Goal: Find specific page/section: Find specific page/section

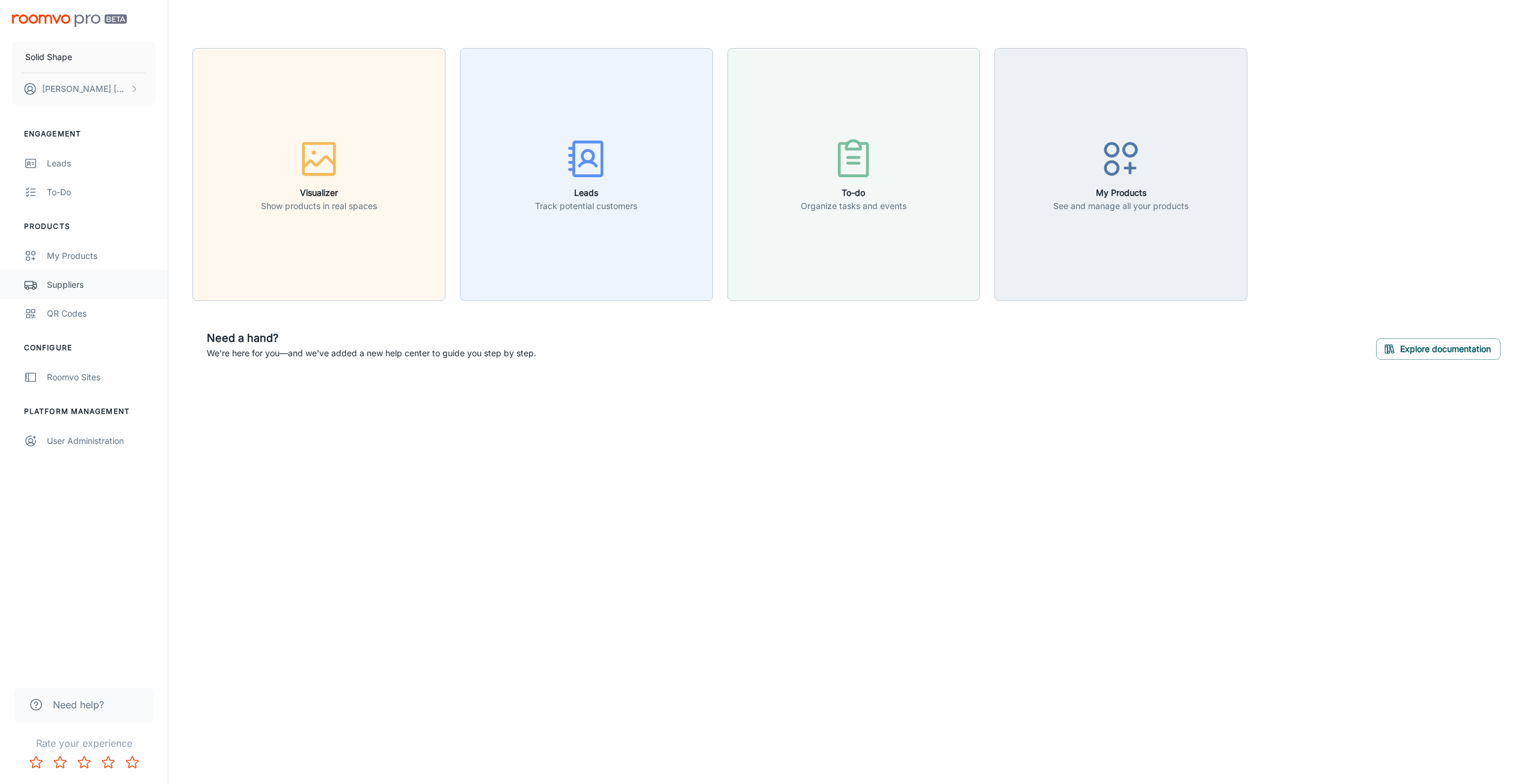
click at [93, 286] on div "Suppliers" at bounding box center [101, 285] width 108 height 13
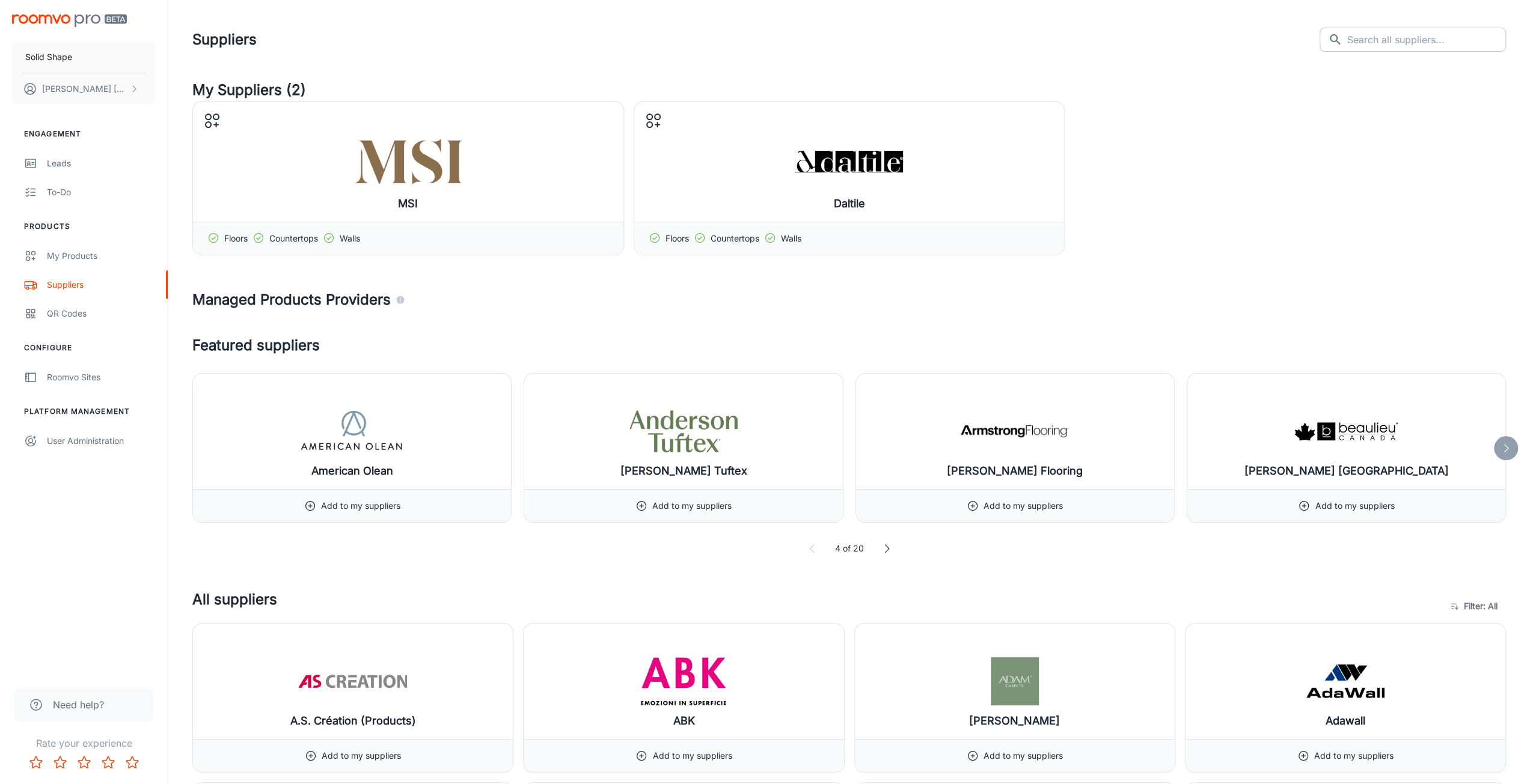
click at [1433, 41] on input "text" at bounding box center [1425, 39] width 158 height 24
type input "a"
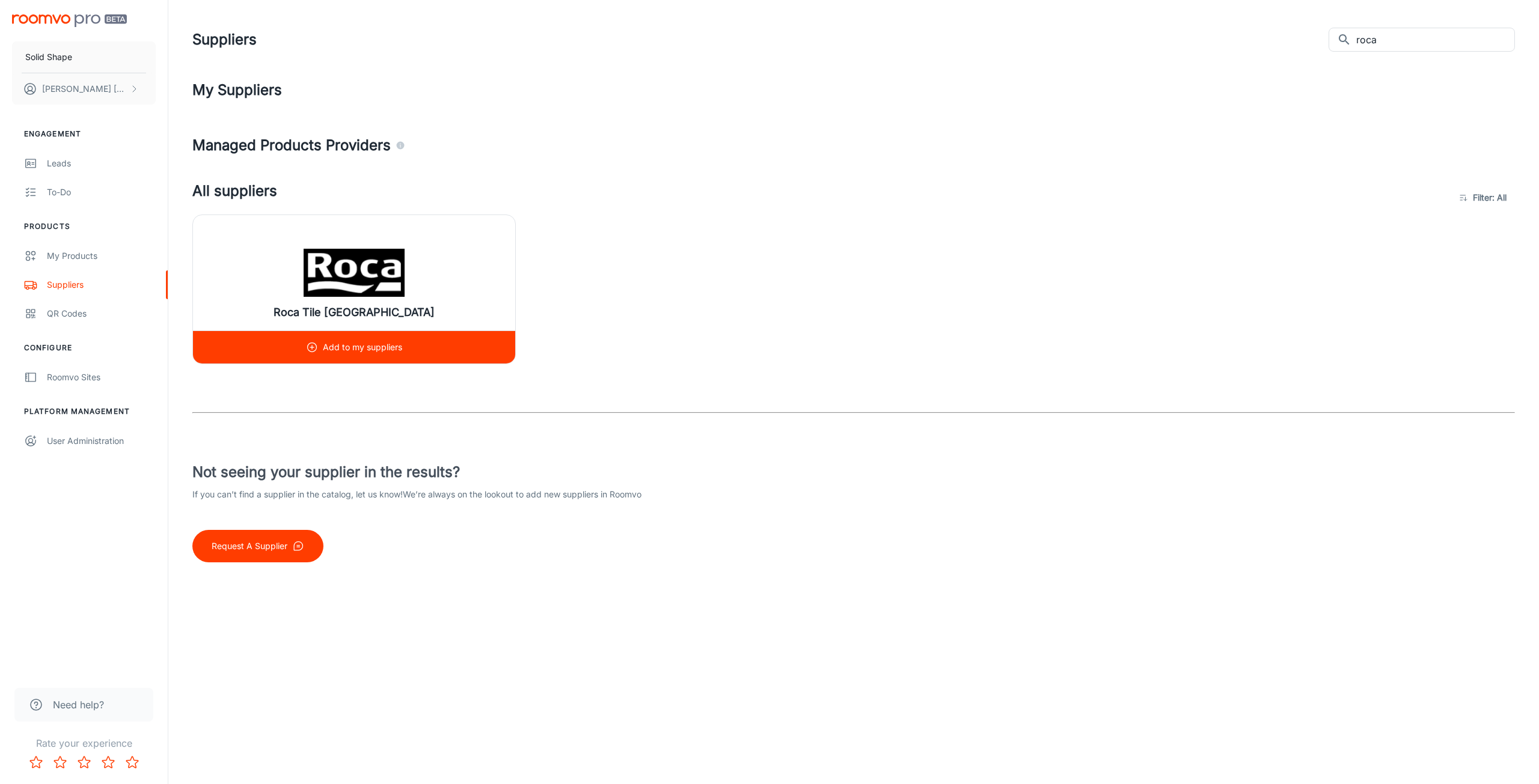
click at [351, 289] on img at bounding box center [354, 273] width 108 height 48
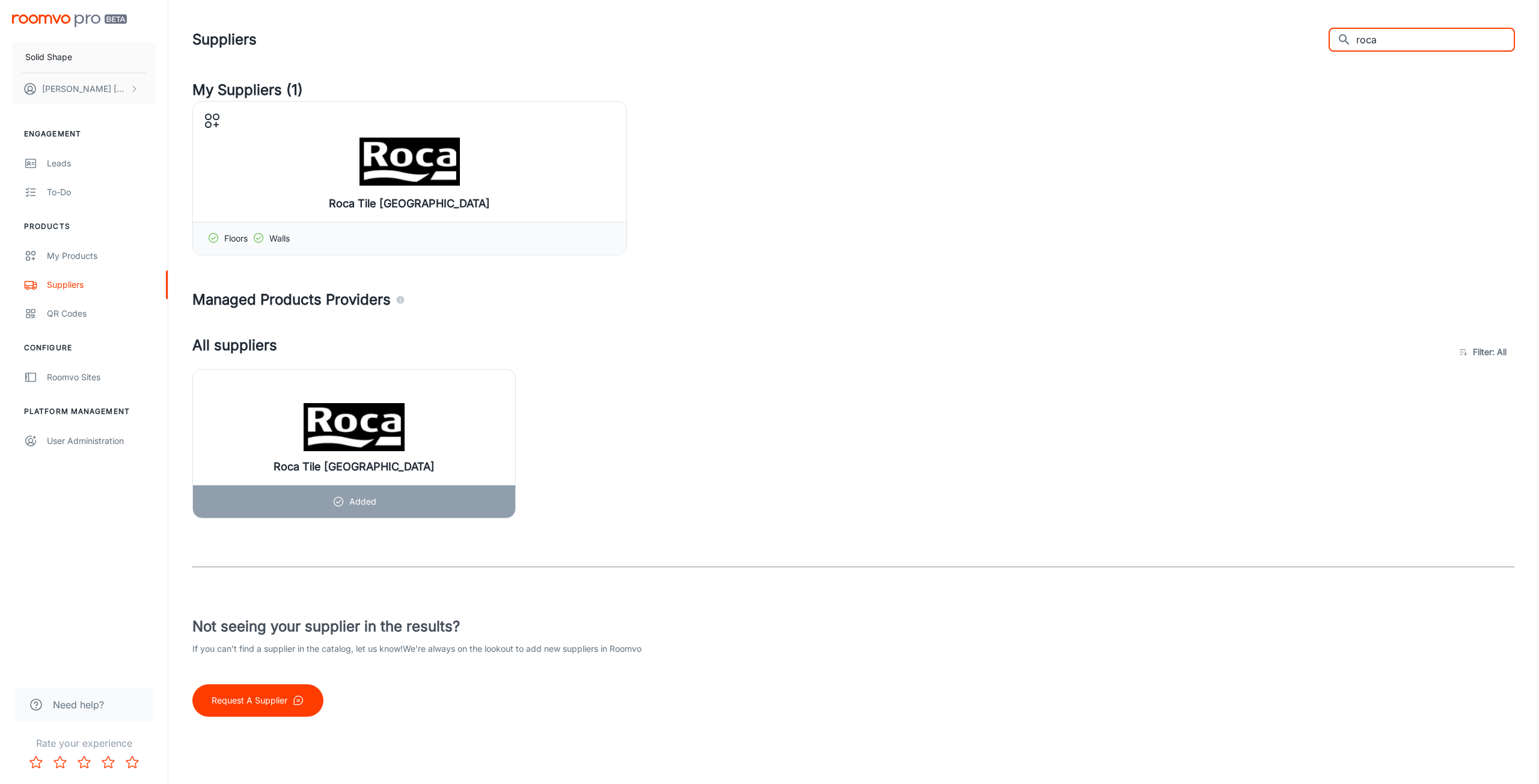
click at [1416, 35] on input "roca" at bounding box center [1435, 39] width 158 height 24
drag, startPoint x: 1417, startPoint y: 38, endPoint x: 1372, endPoint y: 48, distance: 46.1
click at [1372, 48] on div "​ roca ​" at bounding box center [1422, 39] width 187 height 24
type input "msi"
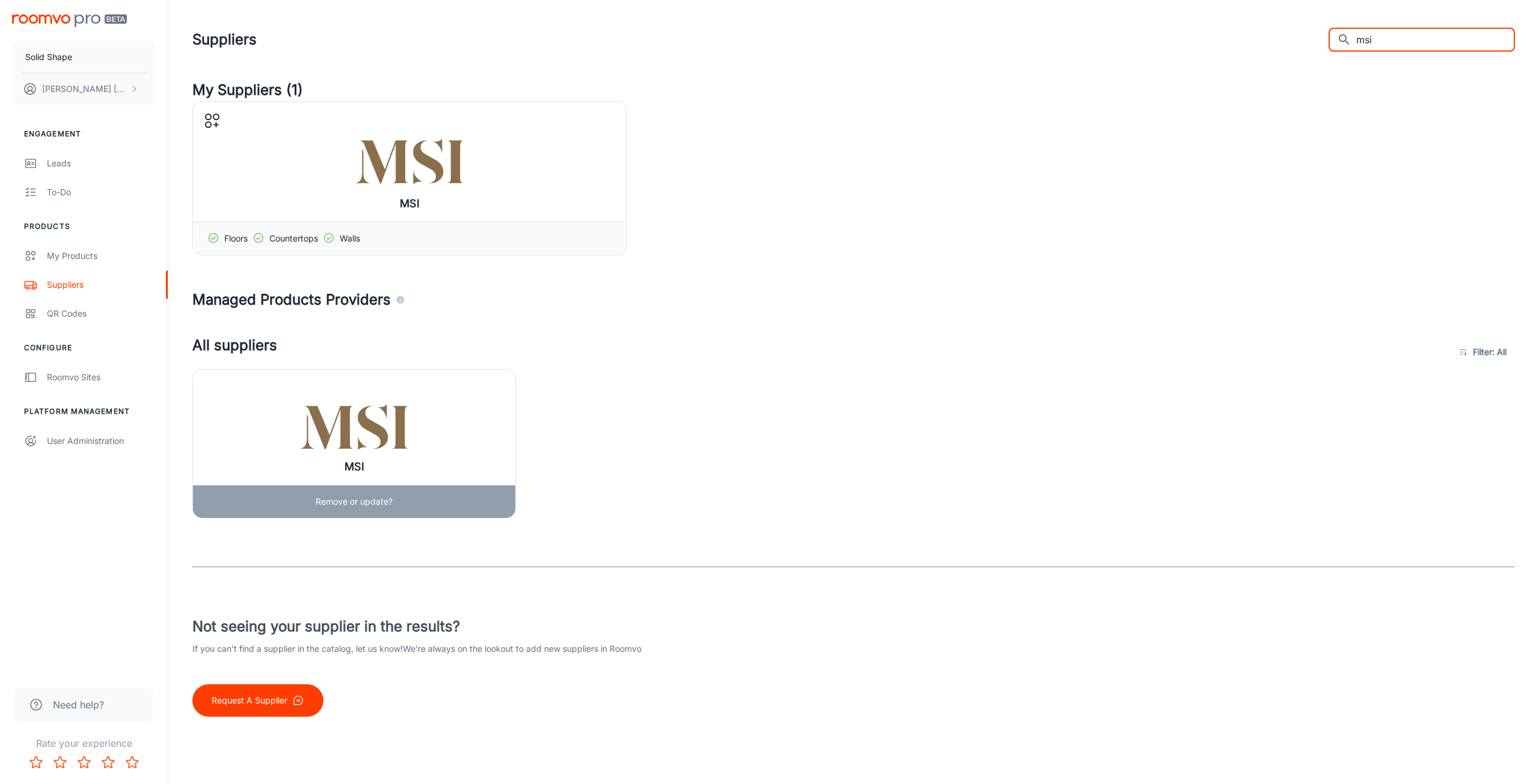
click at [364, 399] on div "MSI" at bounding box center [354, 427] width 322 height 115
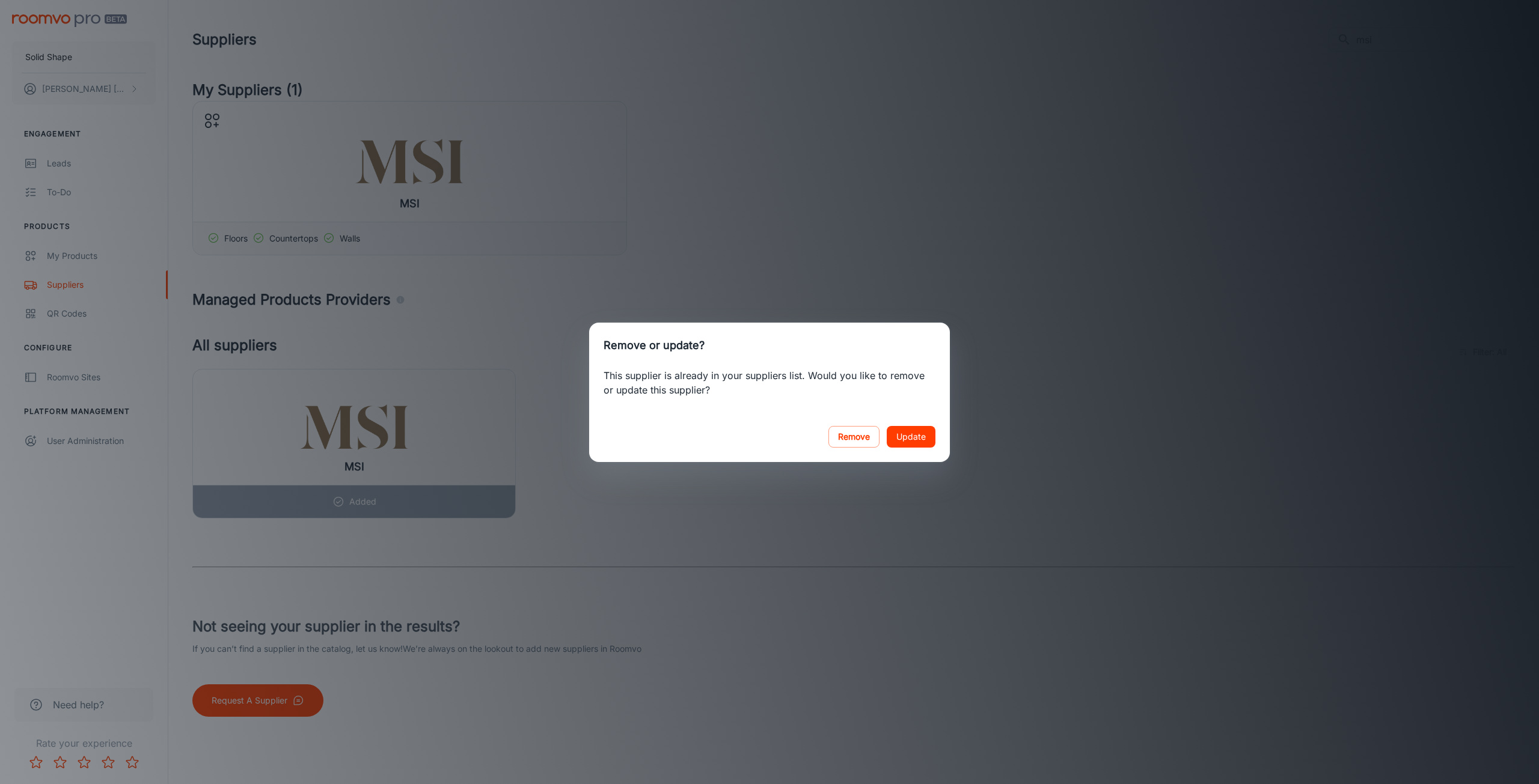
click at [1032, 371] on div "Remove or update? This supplier is already in your suppliers list. Would you li…" at bounding box center [770, 392] width 1539 height 784
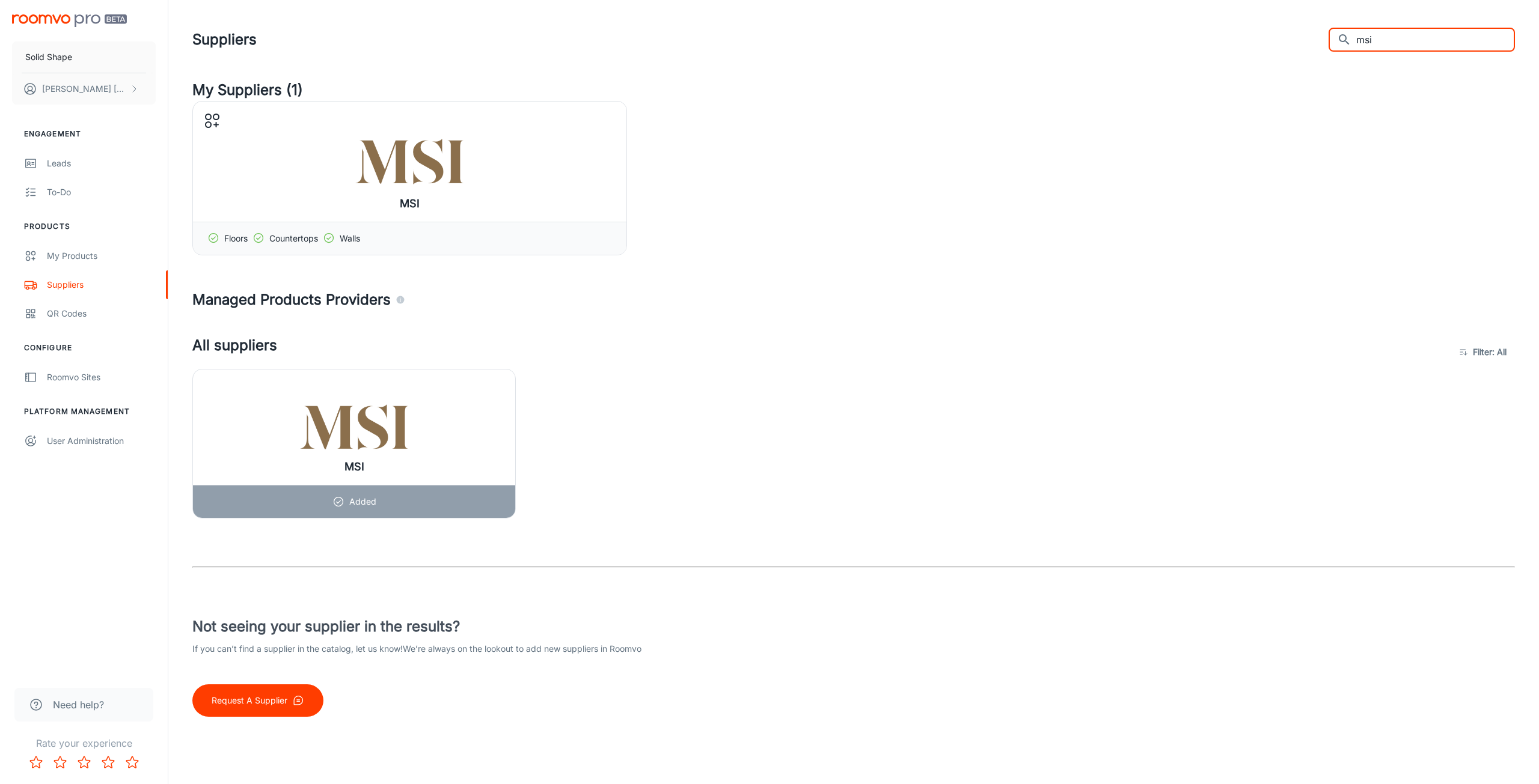
drag, startPoint x: 1427, startPoint y: 34, endPoint x: 1326, endPoint y: 48, distance: 102.0
click at [1326, 48] on div "Suppliers ​ msi ​" at bounding box center [854, 40] width 1323 height 31
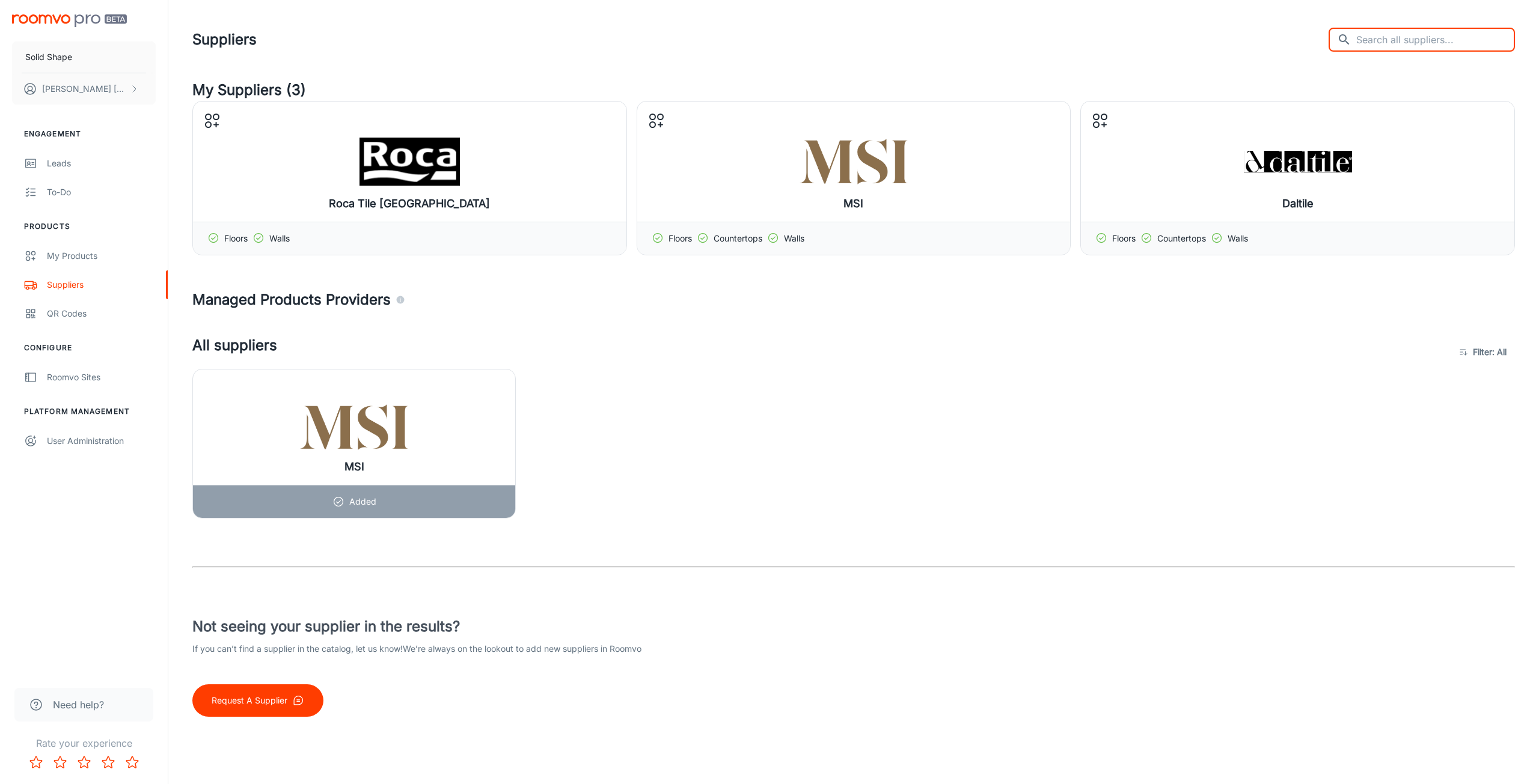
click at [1409, 35] on input "text" at bounding box center [1435, 39] width 158 height 24
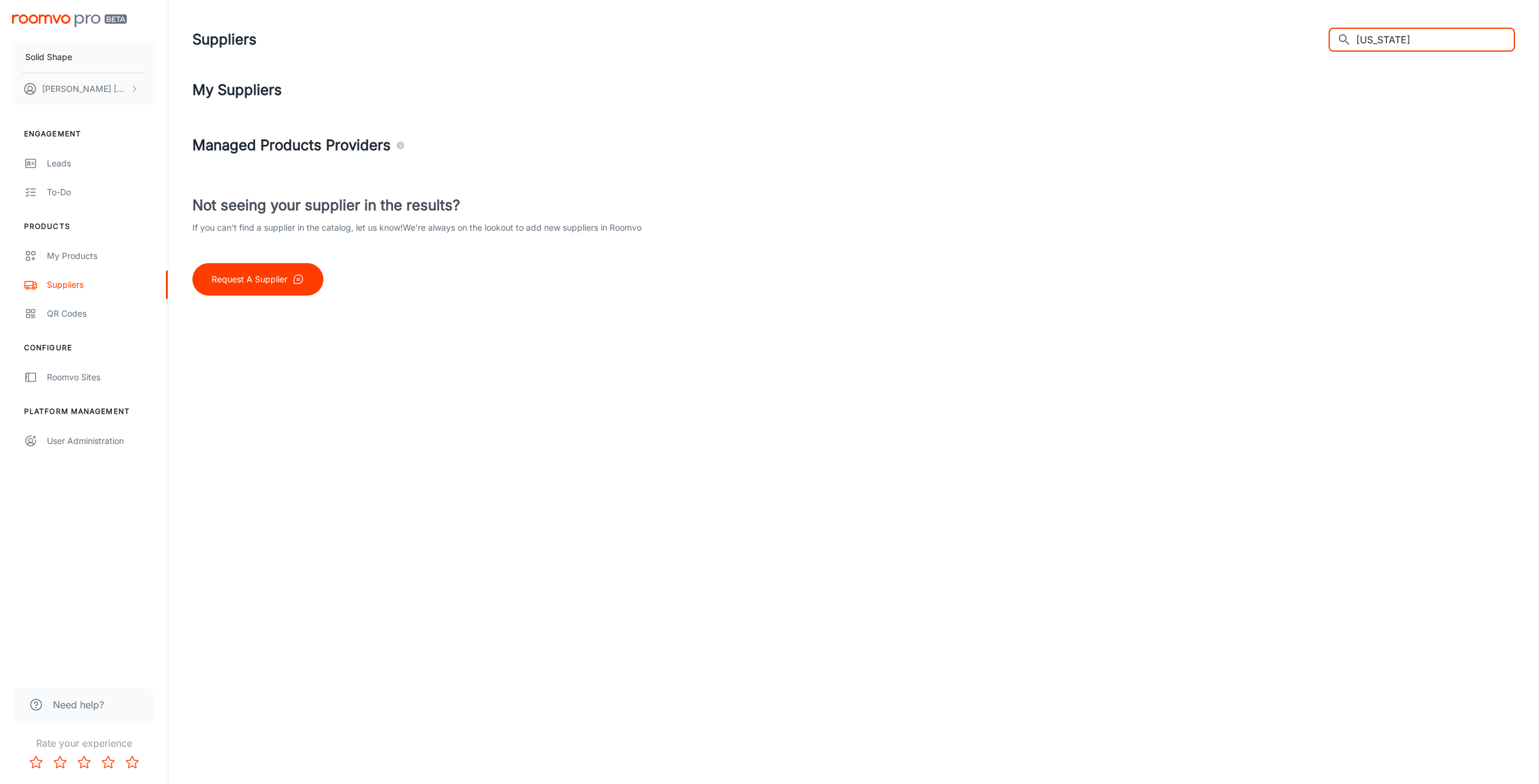
click at [1385, 41] on input "[US_STATE]" at bounding box center [1435, 39] width 158 height 24
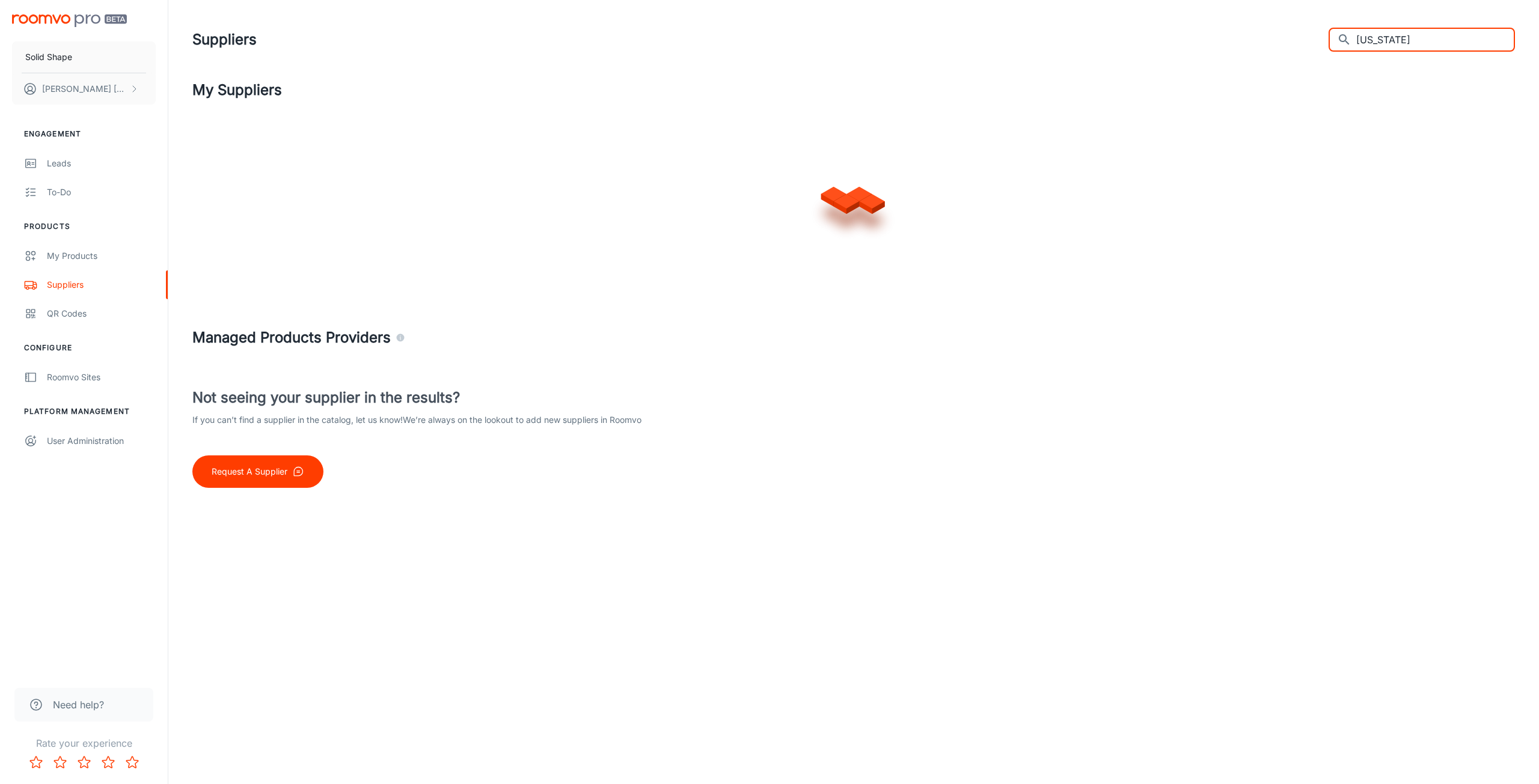
type input "[US_STATE]"
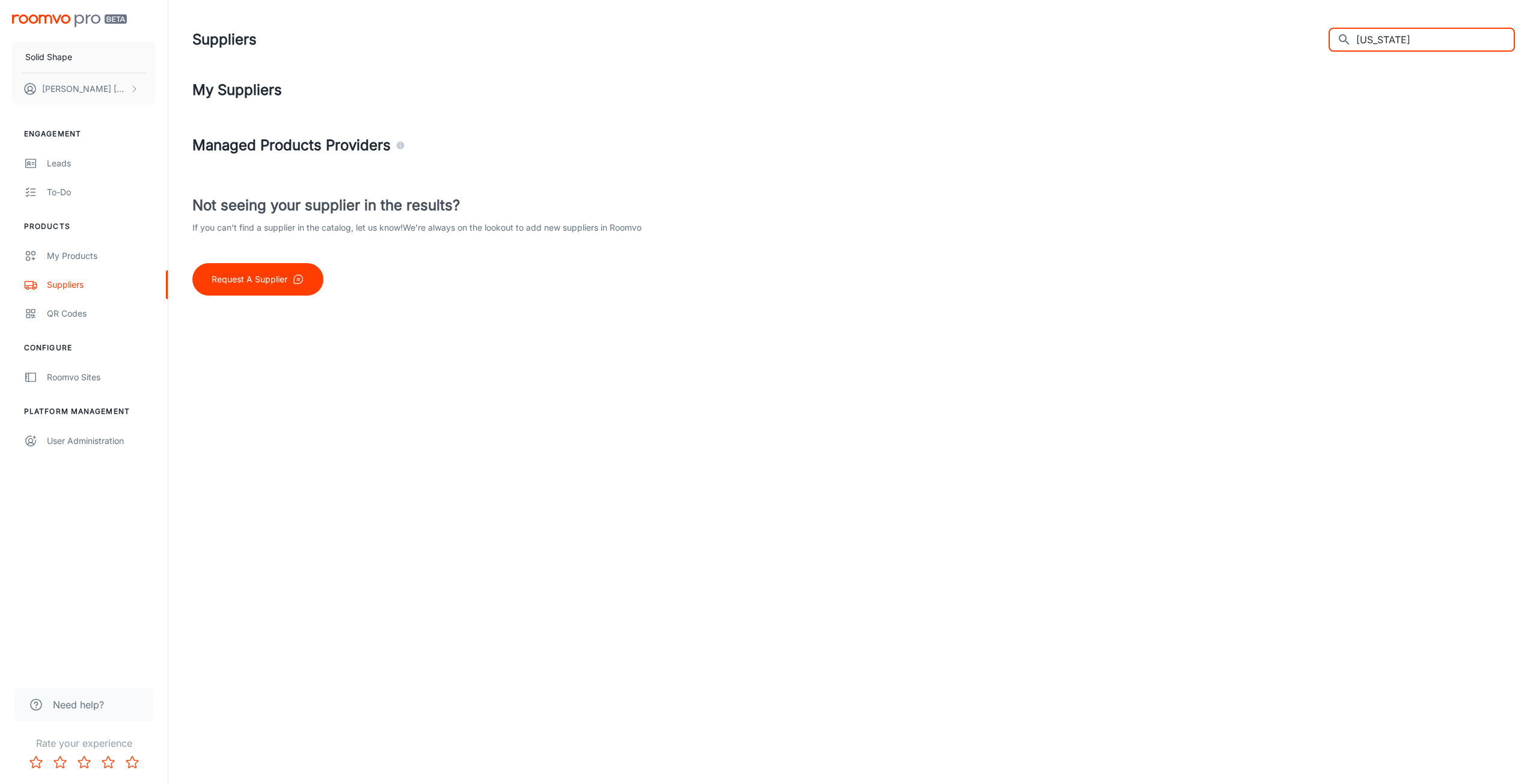
drag, startPoint x: 1374, startPoint y: 43, endPoint x: 1334, endPoint y: 48, distance: 40.3
click at [1334, 48] on div "Suppliers ​ [US_STATE] ​" at bounding box center [854, 40] width 1323 height 31
